Goal: Navigation & Orientation: Find specific page/section

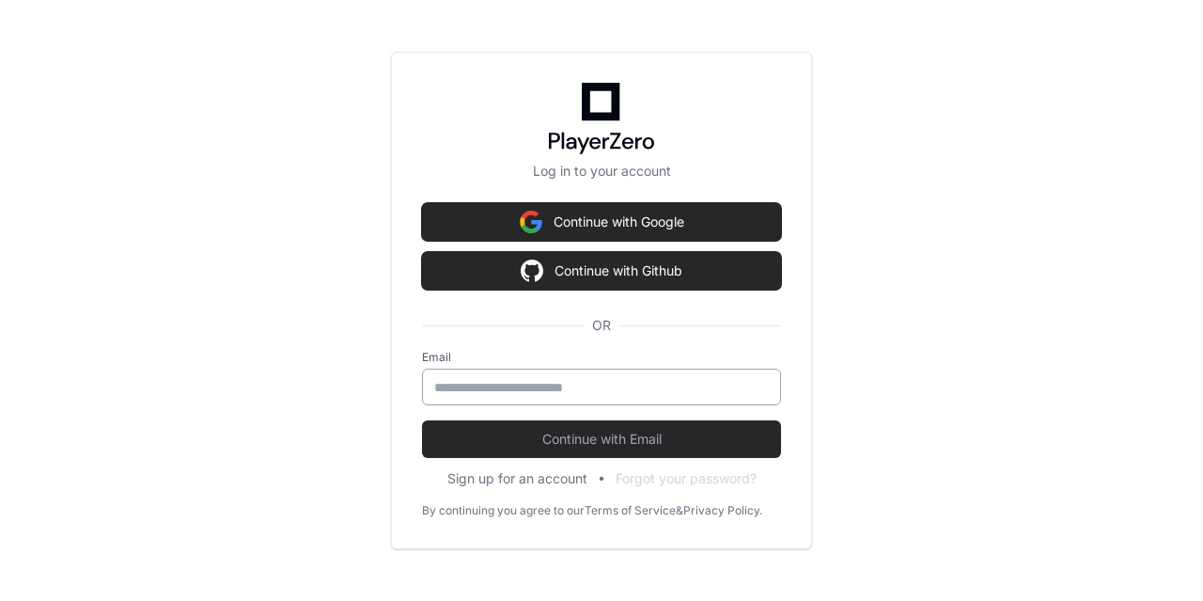
click at [463, 392] on input "email" at bounding box center [601, 387] width 335 height 19
type input "**********"
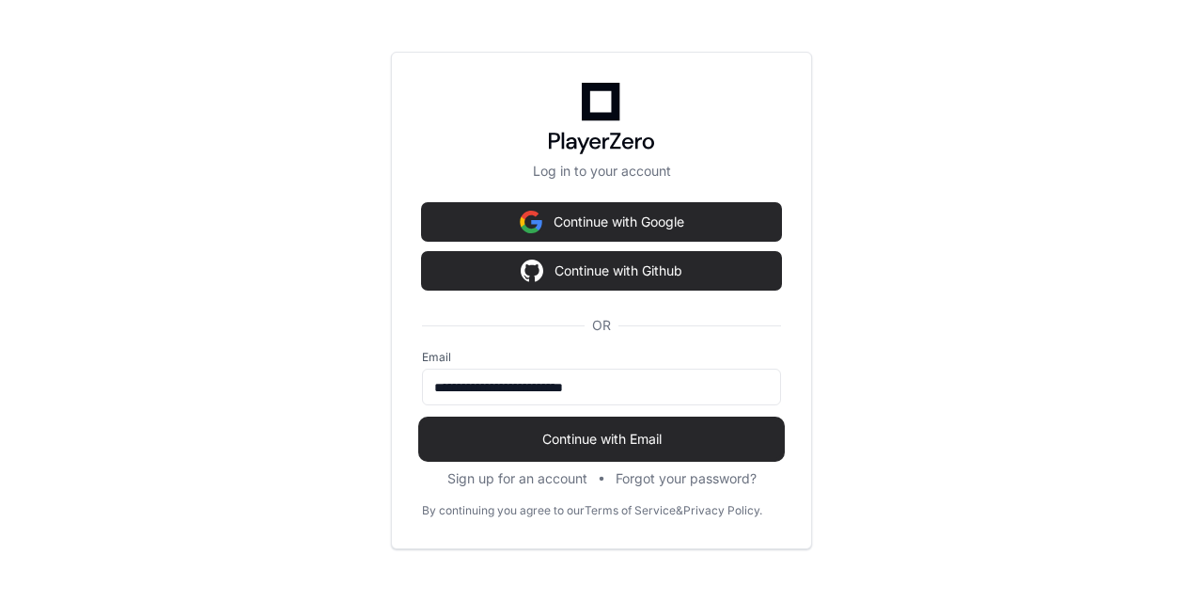
click at [576, 434] on span "Continue with Email" at bounding box center [601, 439] width 359 height 19
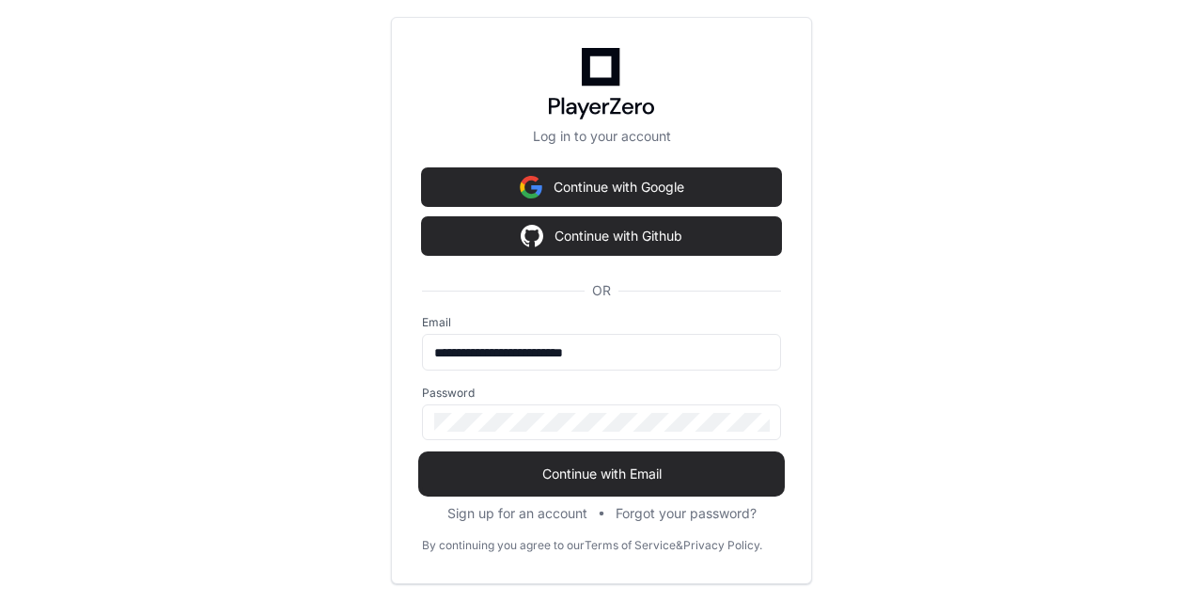
click at [584, 471] on span "Continue with Email" at bounding box center [601, 473] width 359 height 19
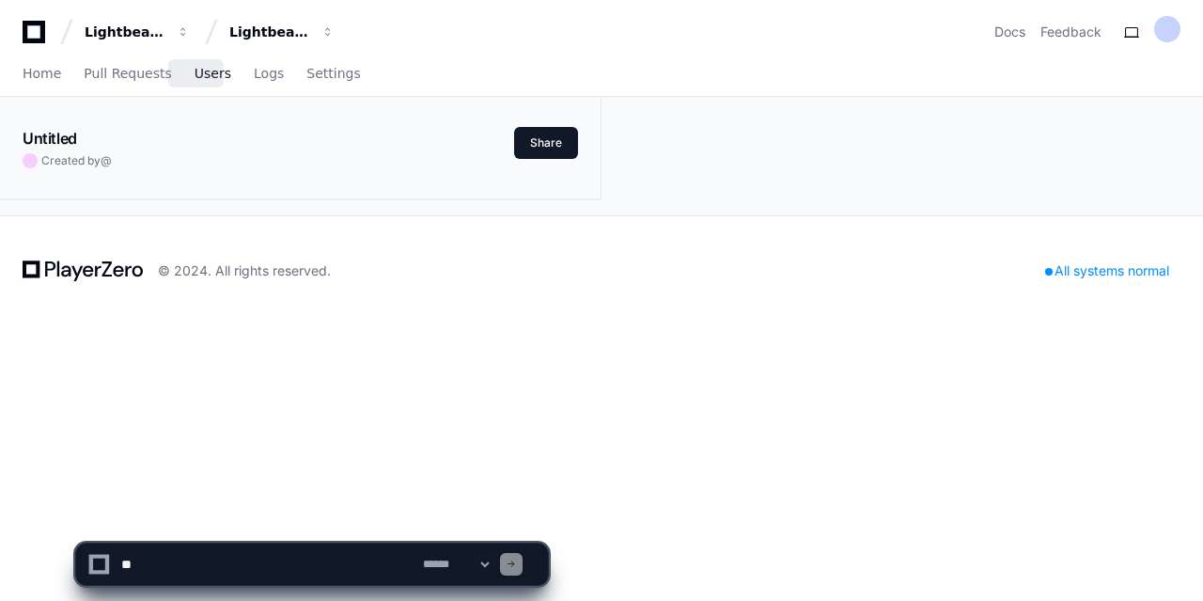
click at [195, 78] on span "Users" at bounding box center [213, 73] width 37 height 11
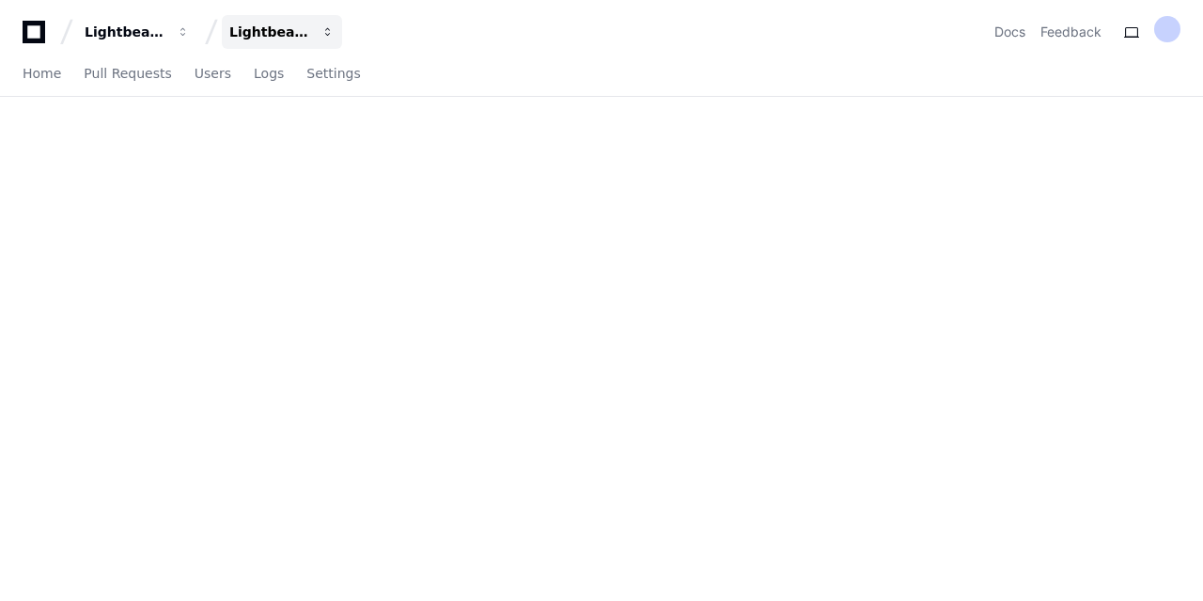
click at [327, 39] on button "Lightbeam Health Solutions" at bounding box center [282, 32] width 120 height 34
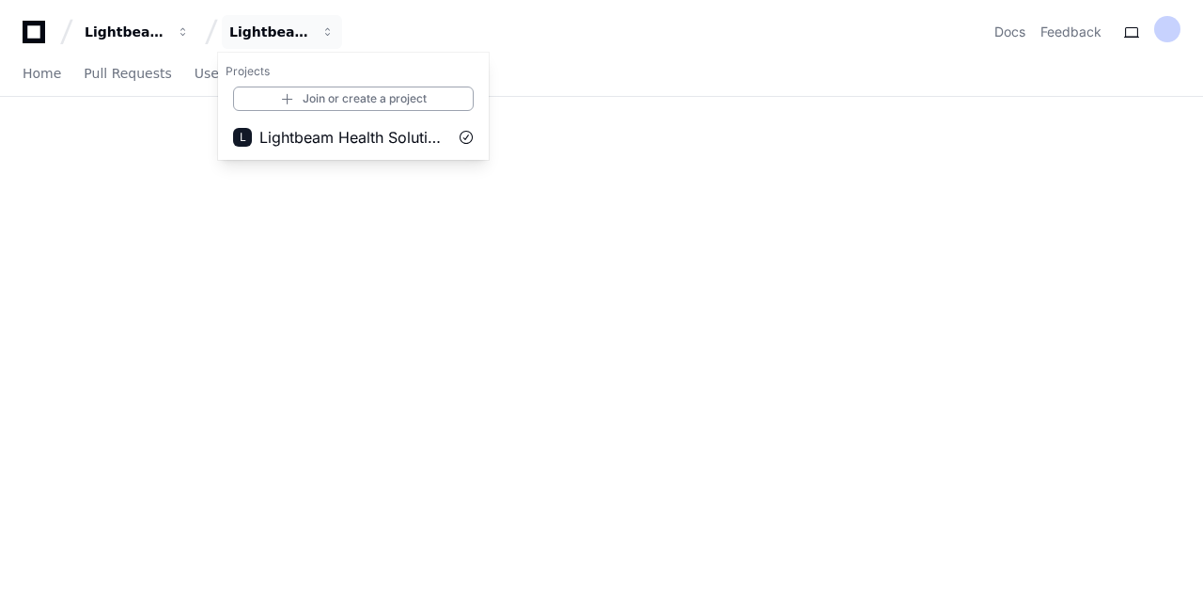
click at [395, 36] on div "Lightbeam Health Lightbeam Health Solutions Projects Join or create a project L…" at bounding box center [602, 32] width 1158 height 34
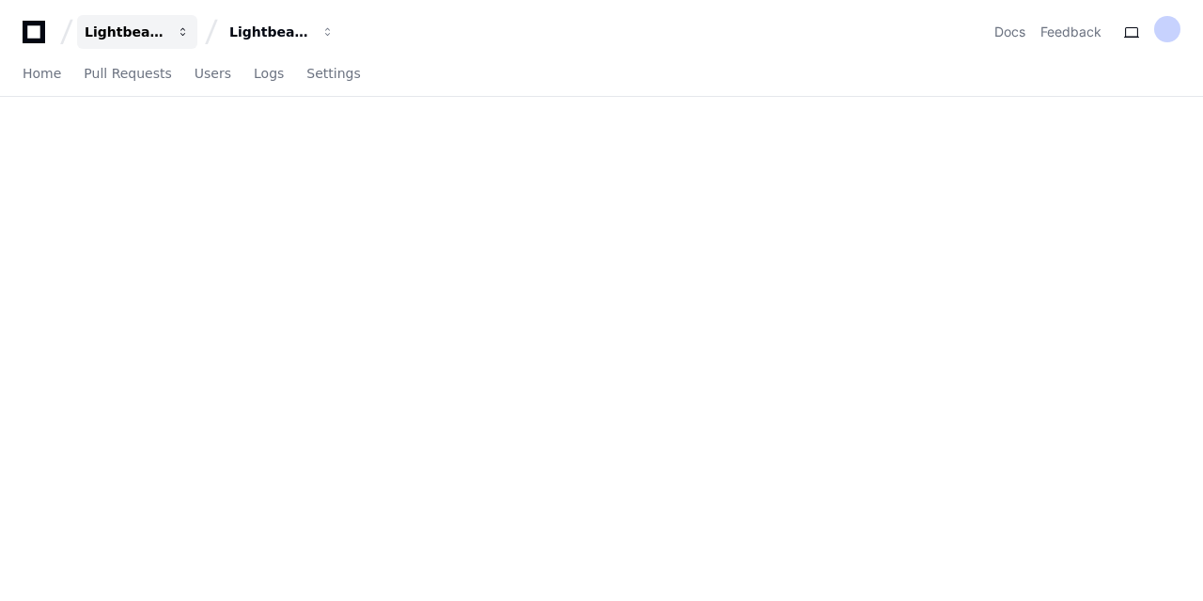
click at [186, 35] on span "button" at bounding box center [183, 31] width 13 height 13
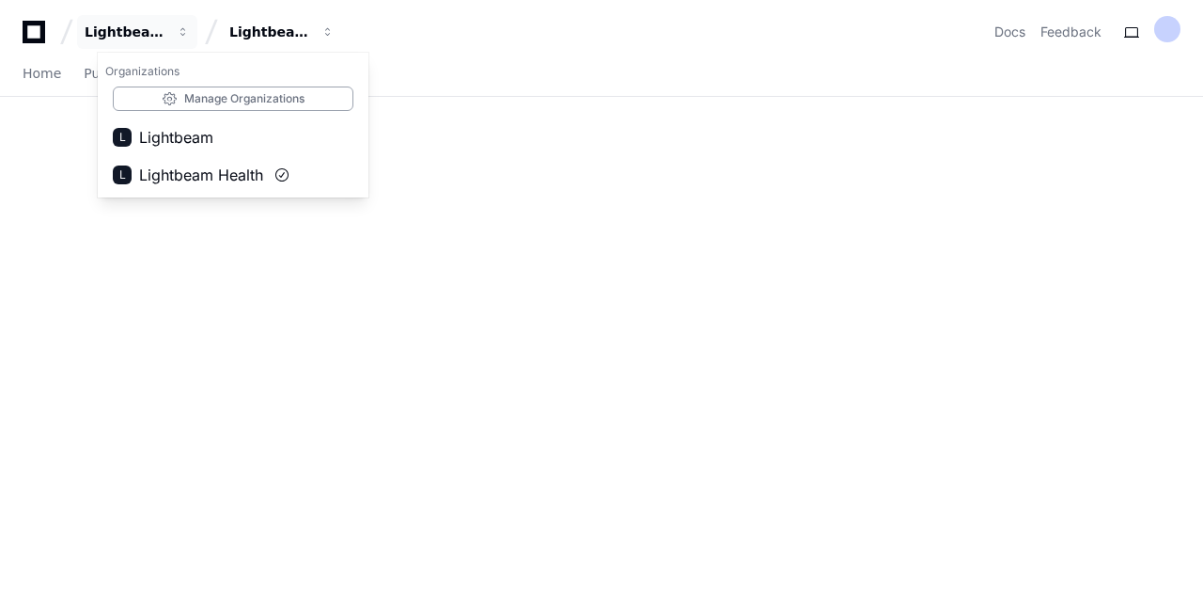
click at [485, 59] on div "Home Pull Requests Users Logs Settings" at bounding box center [602, 74] width 1158 height 43
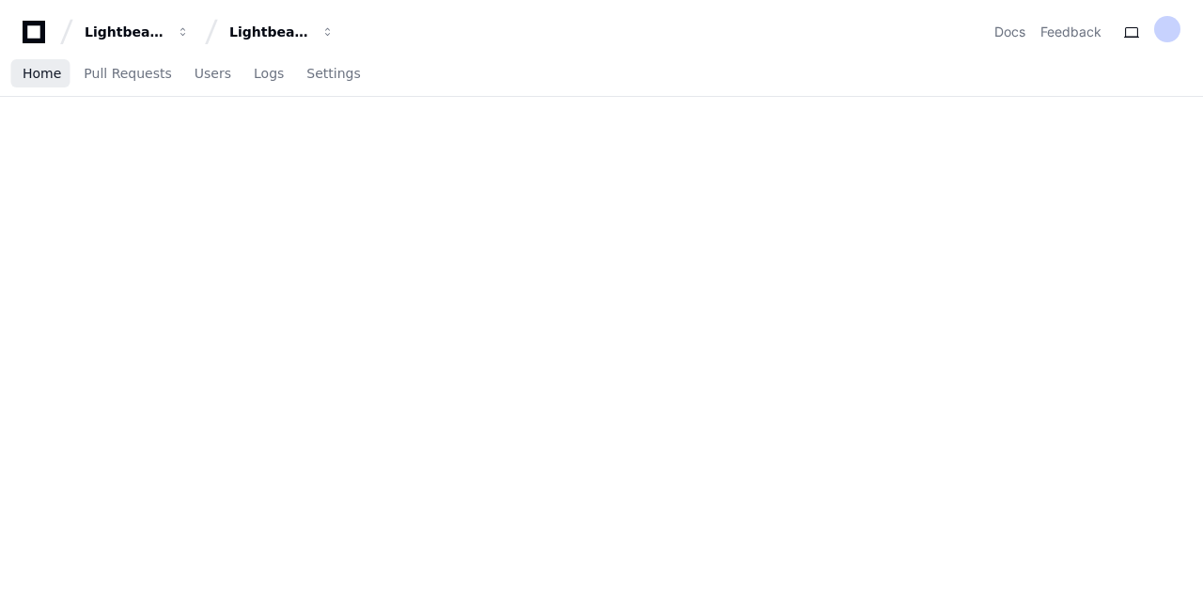
click at [28, 73] on span "Home" at bounding box center [42, 73] width 39 height 11
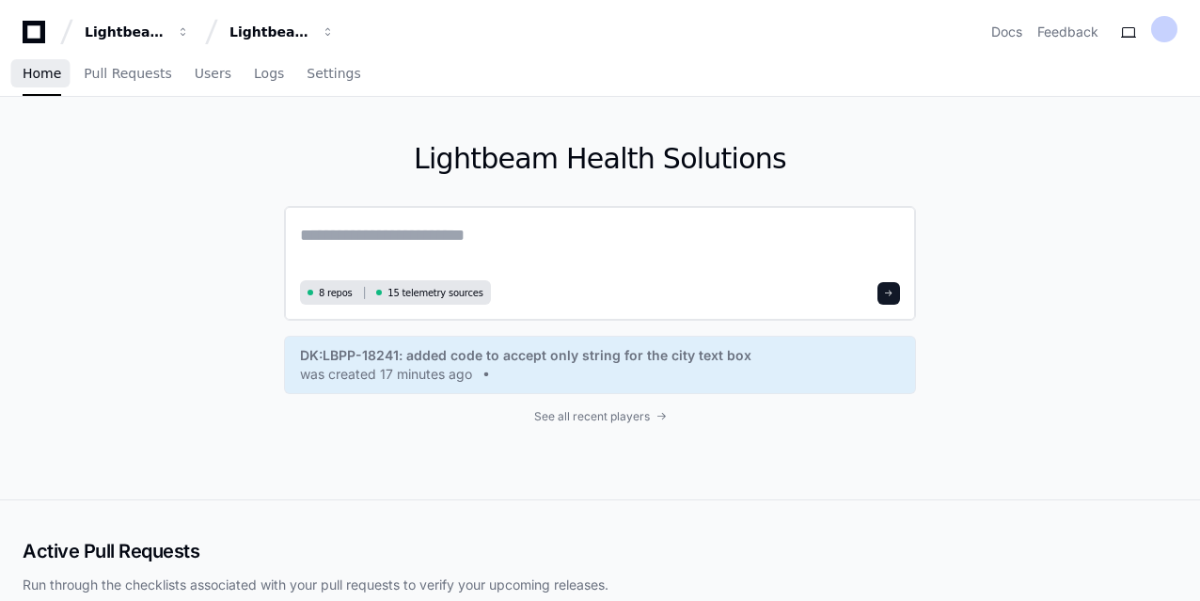
click at [884, 290] on button at bounding box center [888, 293] width 23 height 23
click at [888, 292] on span at bounding box center [888, 293] width 9 height 9
click at [368, 232] on textarea at bounding box center [600, 248] width 600 height 53
click at [117, 69] on span "Pull Requests" at bounding box center [127, 73] width 87 height 11
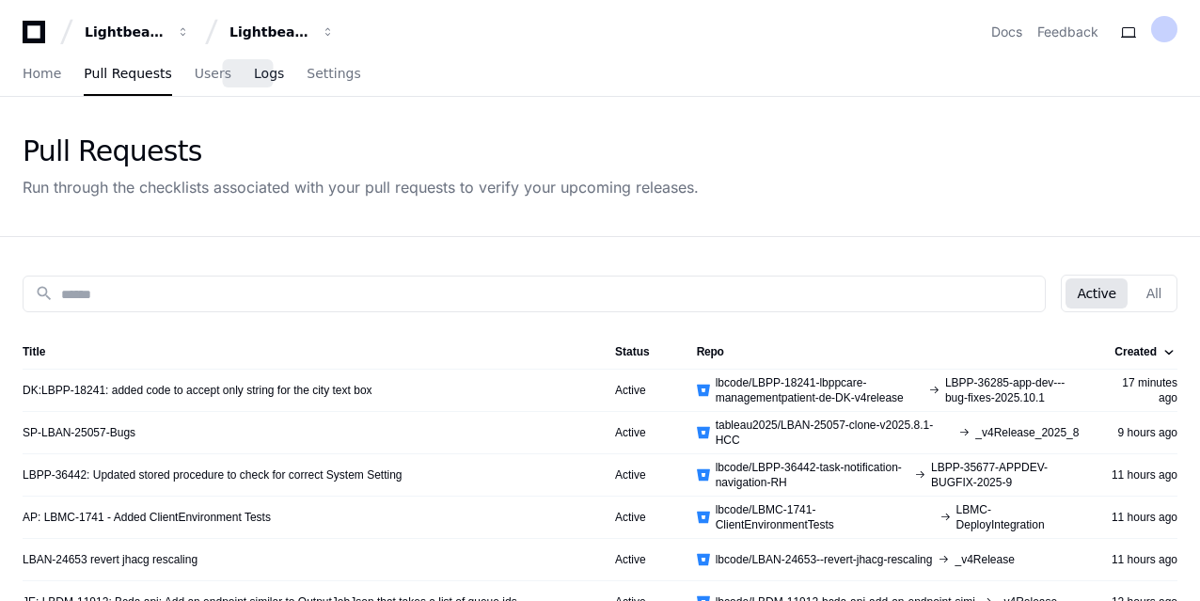
click at [254, 78] on span "Logs" at bounding box center [269, 73] width 30 height 11
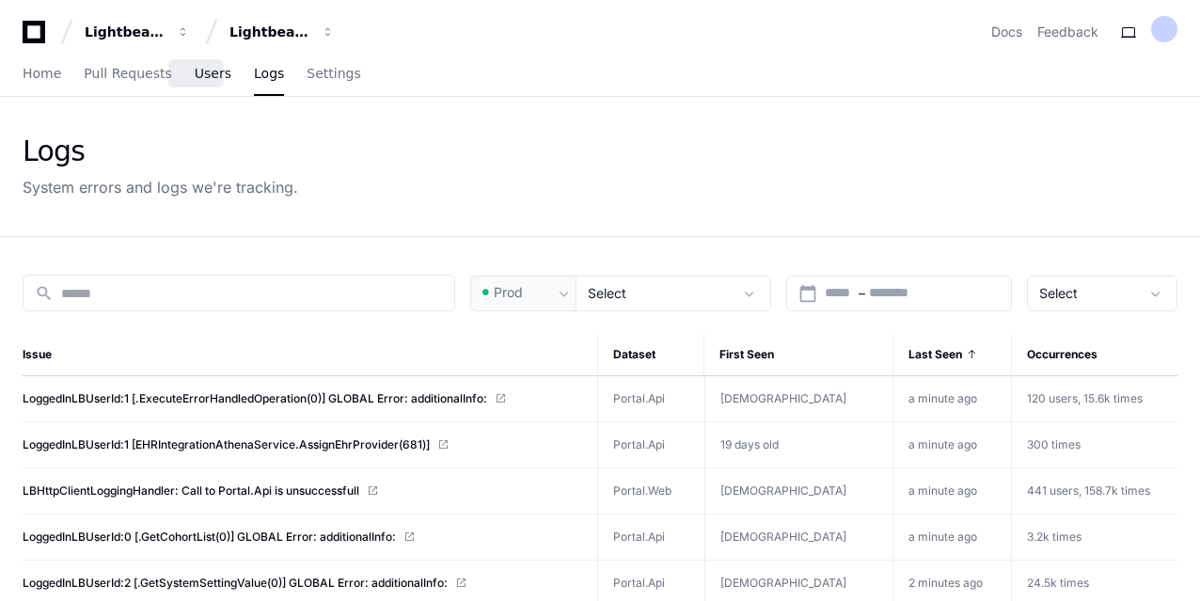
click at [203, 74] on span "Users" at bounding box center [213, 73] width 37 height 11
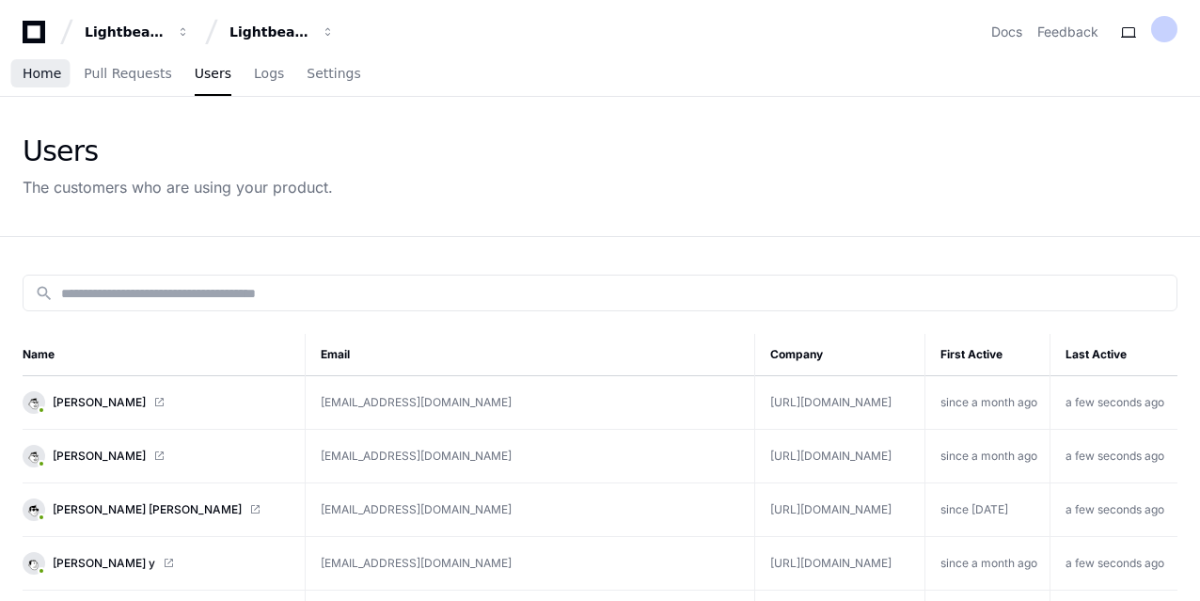
click at [43, 71] on span "Home" at bounding box center [42, 73] width 39 height 11
